Goal: Navigation & Orientation: Find specific page/section

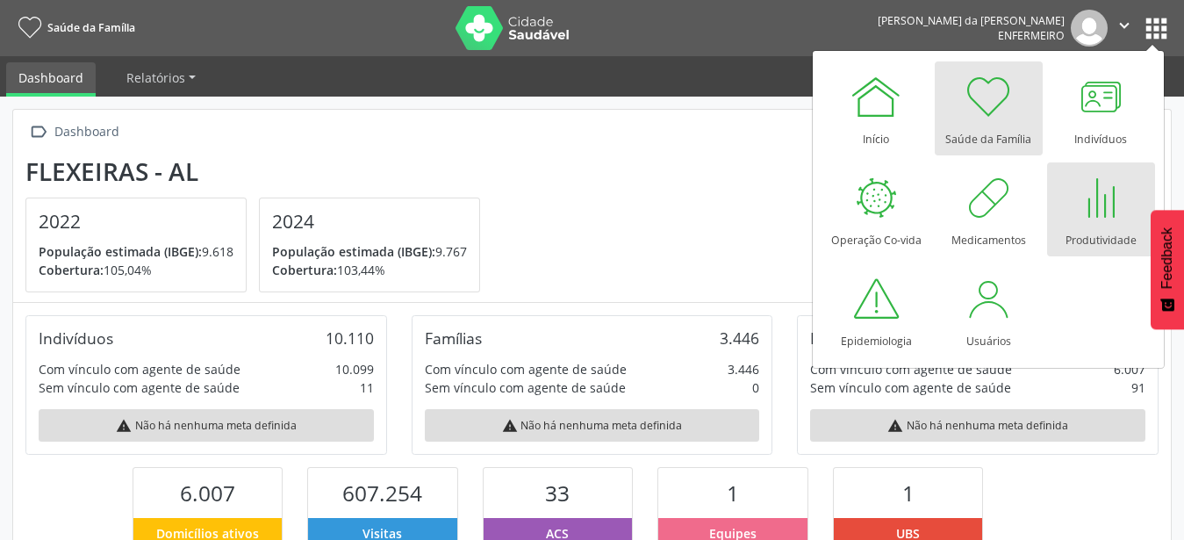
scroll to position [291, 386]
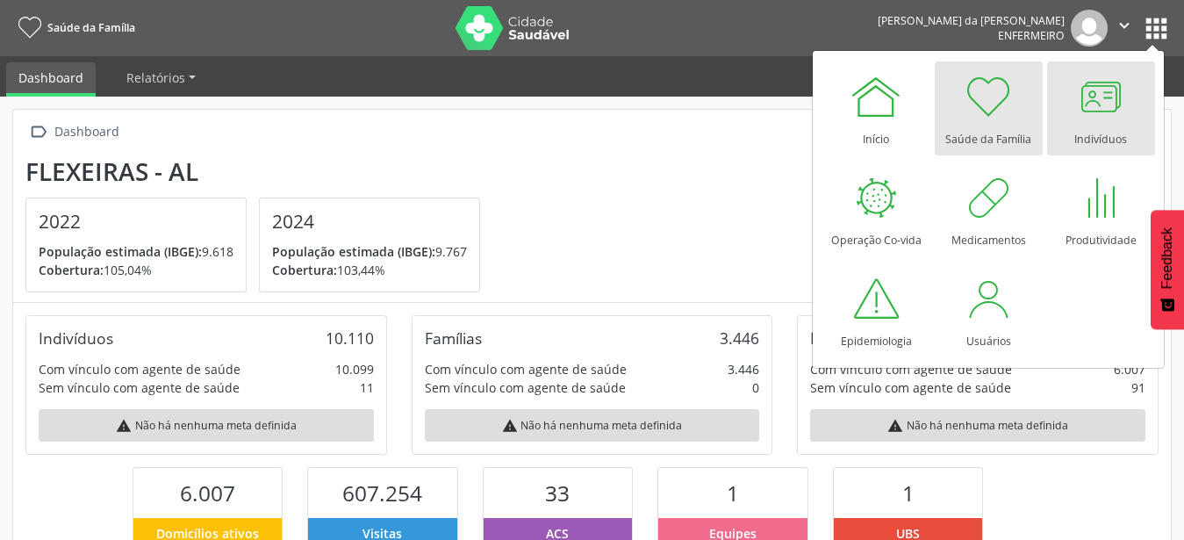
click at [1094, 110] on div at bounding box center [1100, 96] width 53 height 53
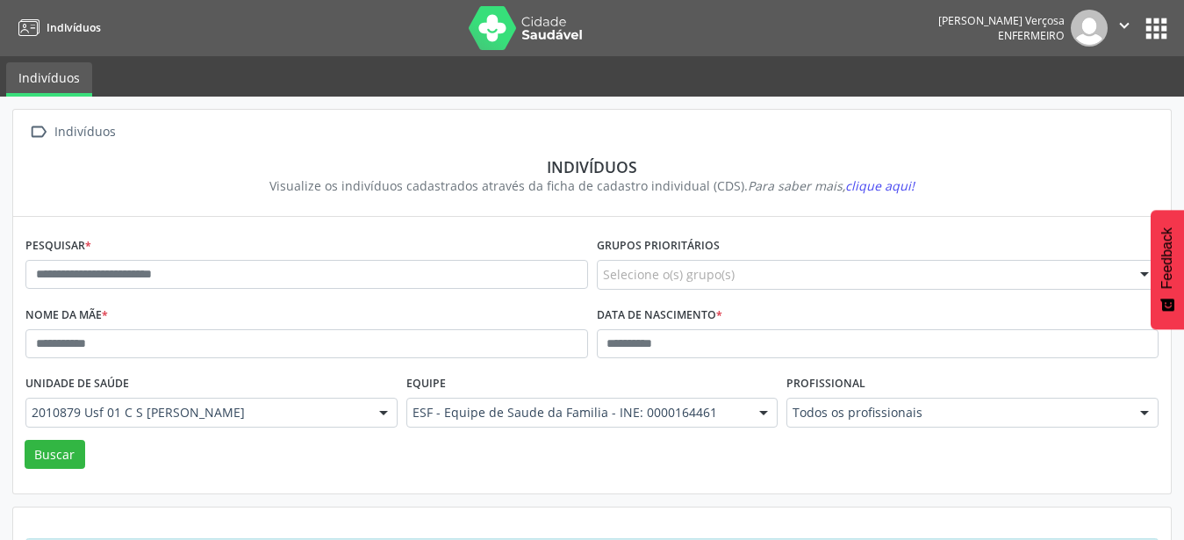
click at [1152, 33] on button "apps" at bounding box center [1156, 28] width 31 height 31
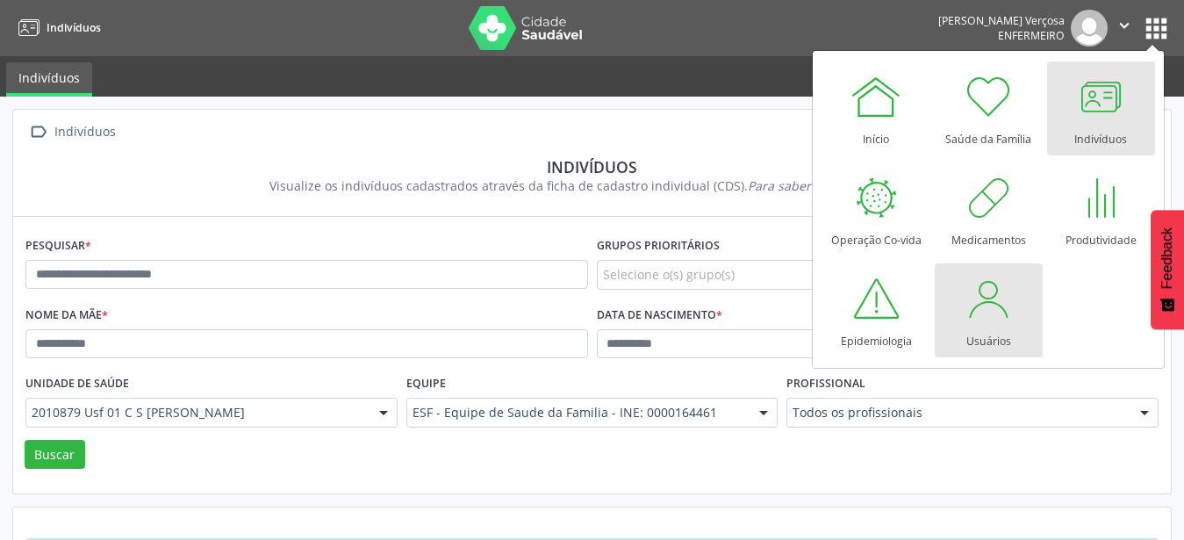
click at [984, 307] on div at bounding box center [988, 298] width 53 height 53
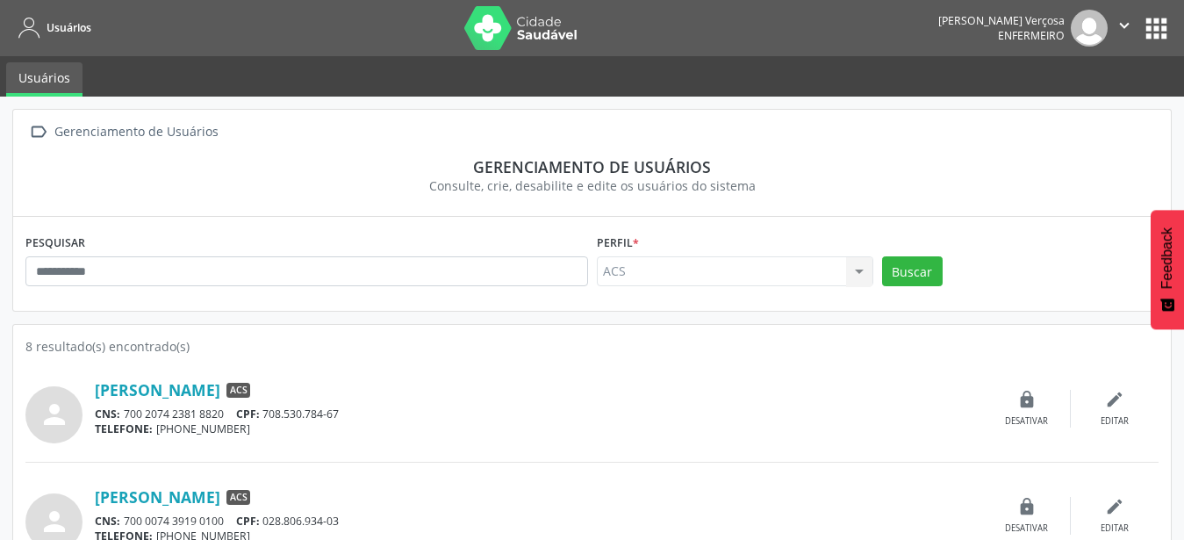
click at [1158, 25] on button "apps" at bounding box center [1156, 28] width 31 height 31
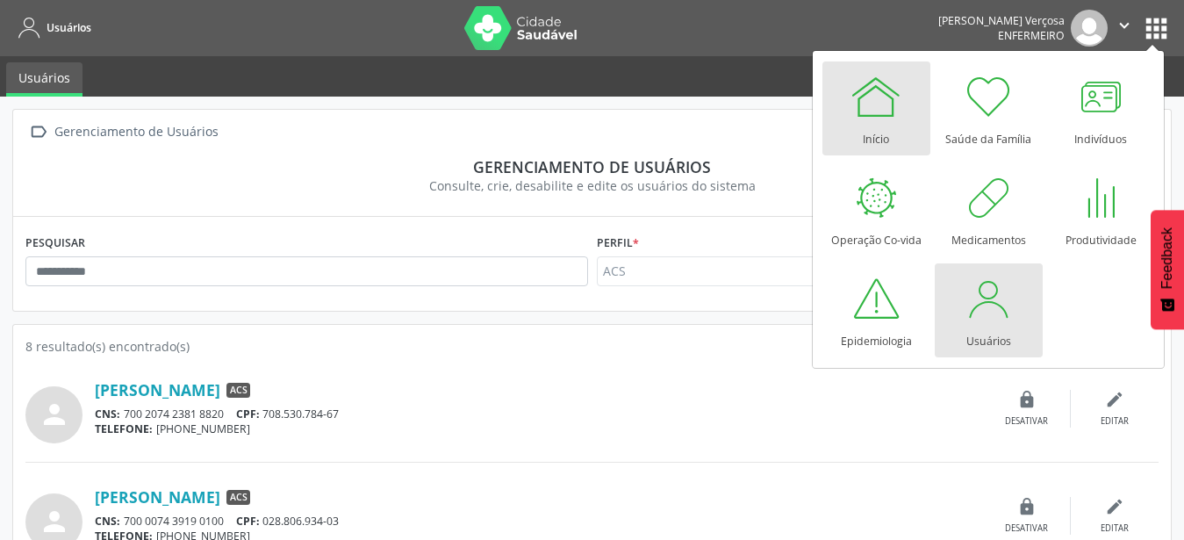
click at [885, 116] on div at bounding box center [875, 96] width 53 height 53
